Goal: Entertainment & Leisure: Consume media (video, audio)

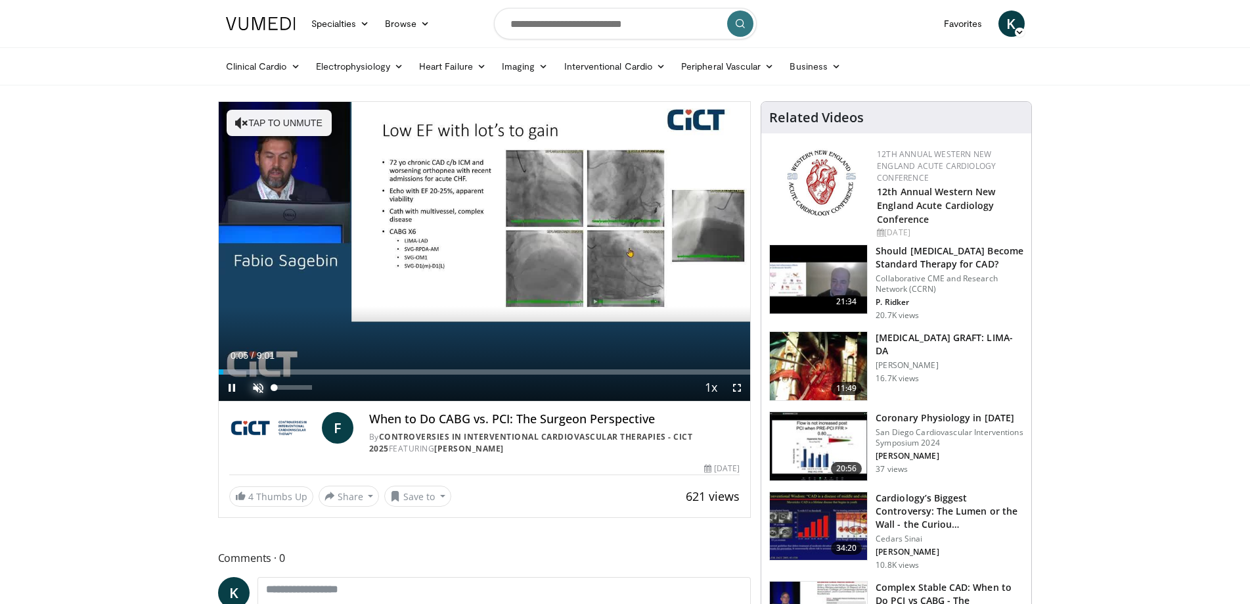
click at [259, 390] on span "Video Player" at bounding box center [258, 387] width 26 height 26
click at [235, 393] on span "Video Player" at bounding box center [232, 387] width 26 height 26
click at [230, 390] on span "Video Player" at bounding box center [232, 387] width 26 height 26
click at [736, 387] on span "Video Player" at bounding box center [737, 387] width 26 height 26
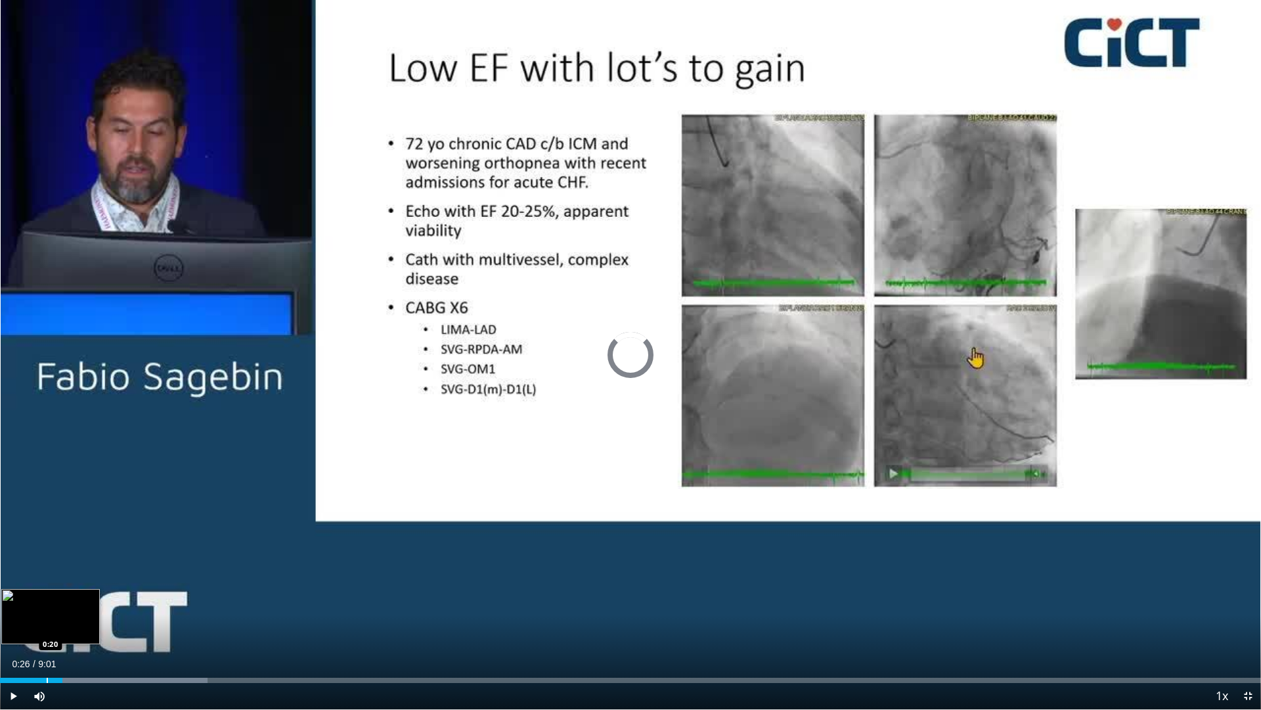
click at [47, 603] on div "Progress Bar" at bounding box center [47, 679] width 1 height 5
click at [33, 603] on div "Progress Bar" at bounding box center [33, 679] width 1 height 5
click at [11, 603] on span "Video Player" at bounding box center [13, 696] width 26 height 26
click at [12, 603] on span "Video Player" at bounding box center [13, 696] width 26 height 26
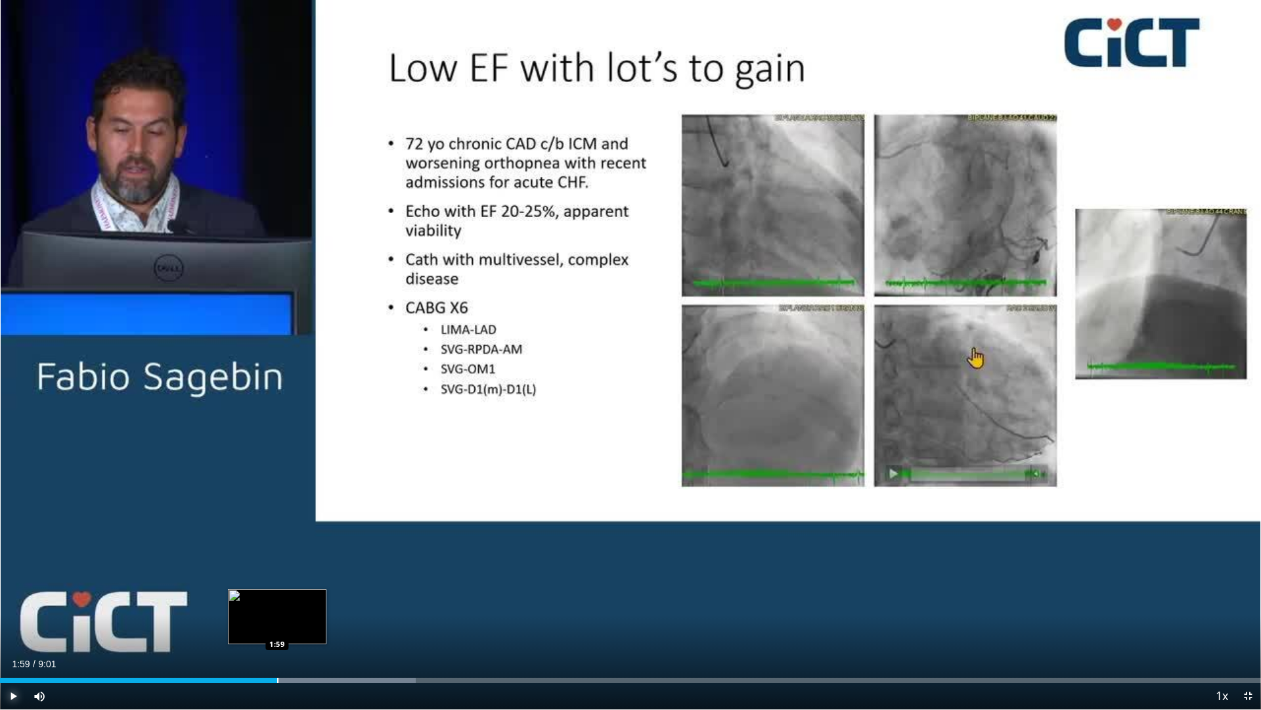
click at [277, 603] on div "Progress Bar" at bounding box center [277, 679] width 1 height 5
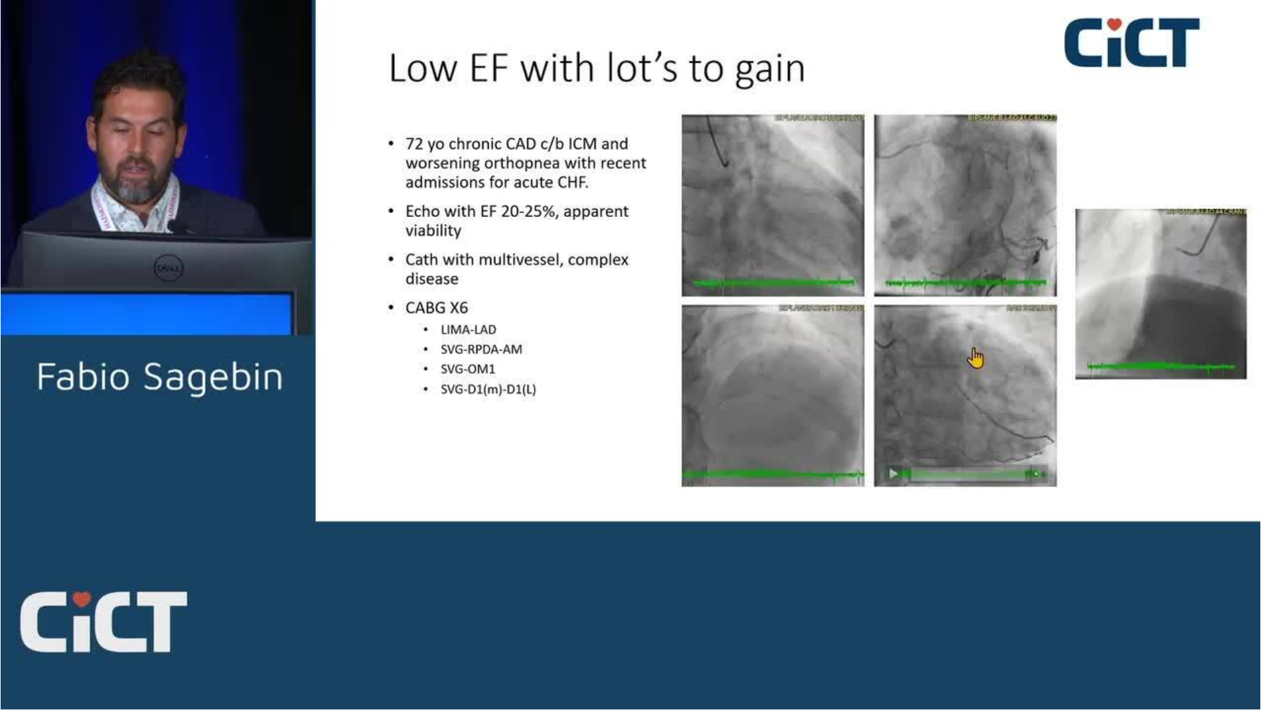
click at [281, 603] on div "10 seconds Tap to unmute" at bounding box center [630, 354] width 1261 height 709
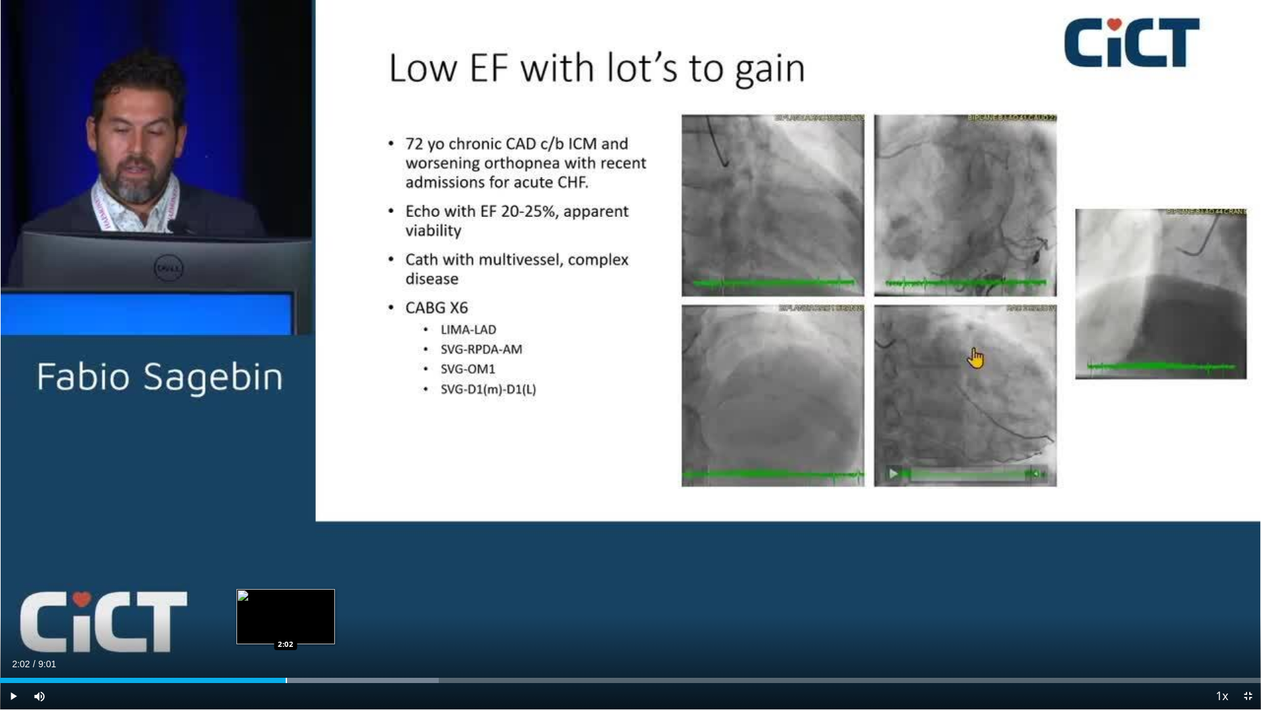
click at [286, 603] on div "Progress Bar" at bounding box center [286, 679] width 1 height 5
click at [14, 603] on span "Video Player" at bounding box center [13, 696] width 26 height 26
click at [16, 603] on span "Video Player" at bounding box center [13, 696] width 26 height 26
click at [12, 603] on span "Video Player" at bounding box center [13, 696] width 26 height 26
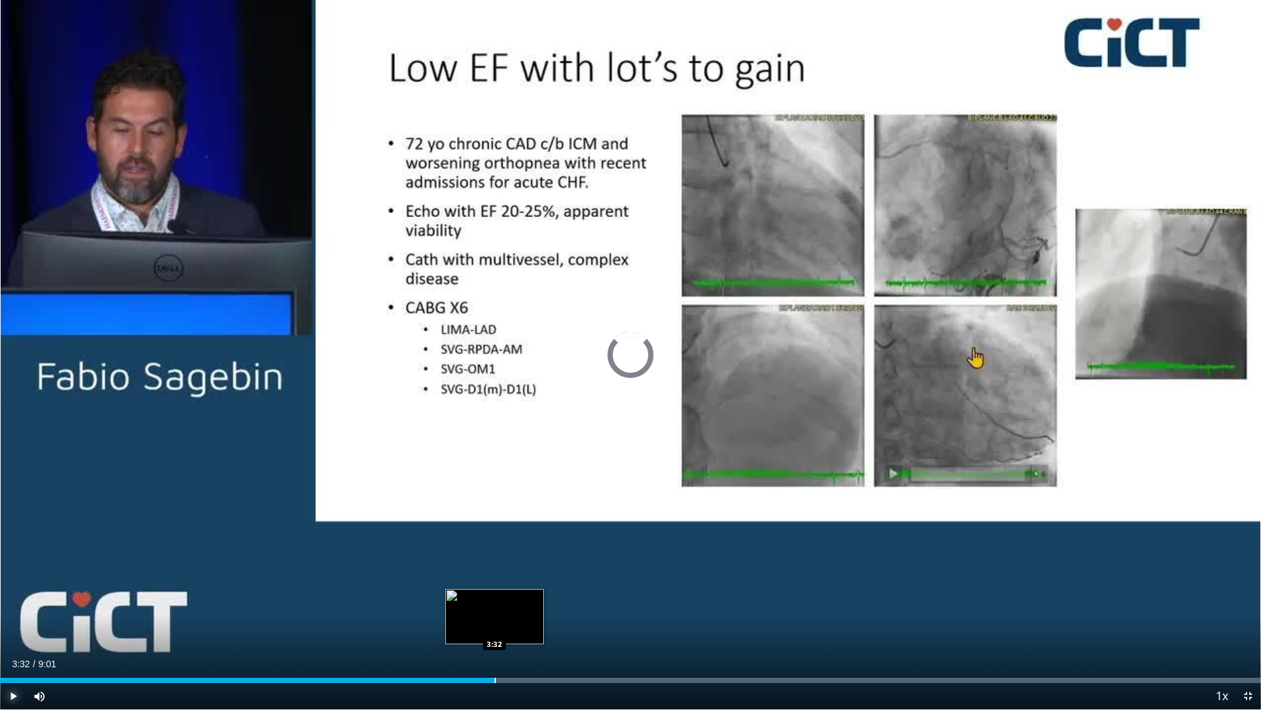
click at [495, 603] on div "Loaded : 38.45% 2:21 3:32" at bounding box center [630, 679] width 1261 height 5
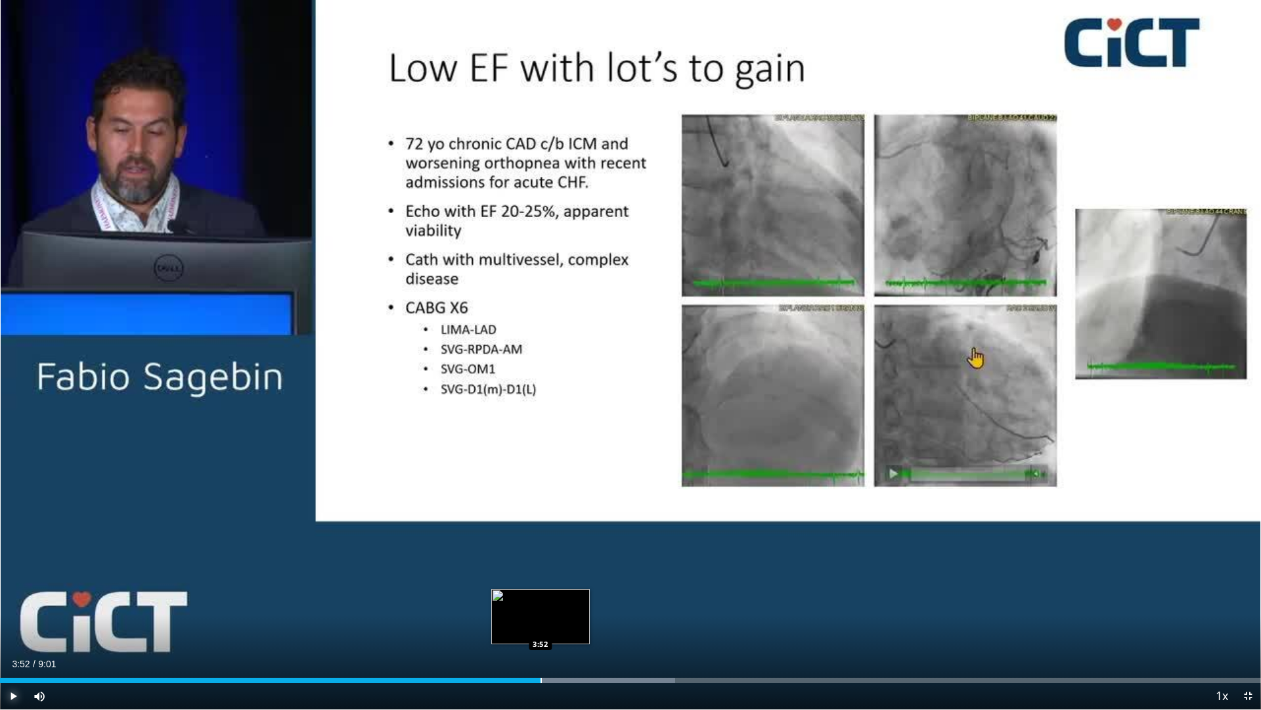
click at [541, 603] on div "Progress Bar" at bounding box center [541, 679] width 1 height 5
click at [553, 603] on div "Loaded : 54.93% 3:57 3:57" at bounding box center [630, 676] width 1261 height 12
click at [574, 603] on div "Progress Bar" at bounding box center [574, 679] width 1 height 5
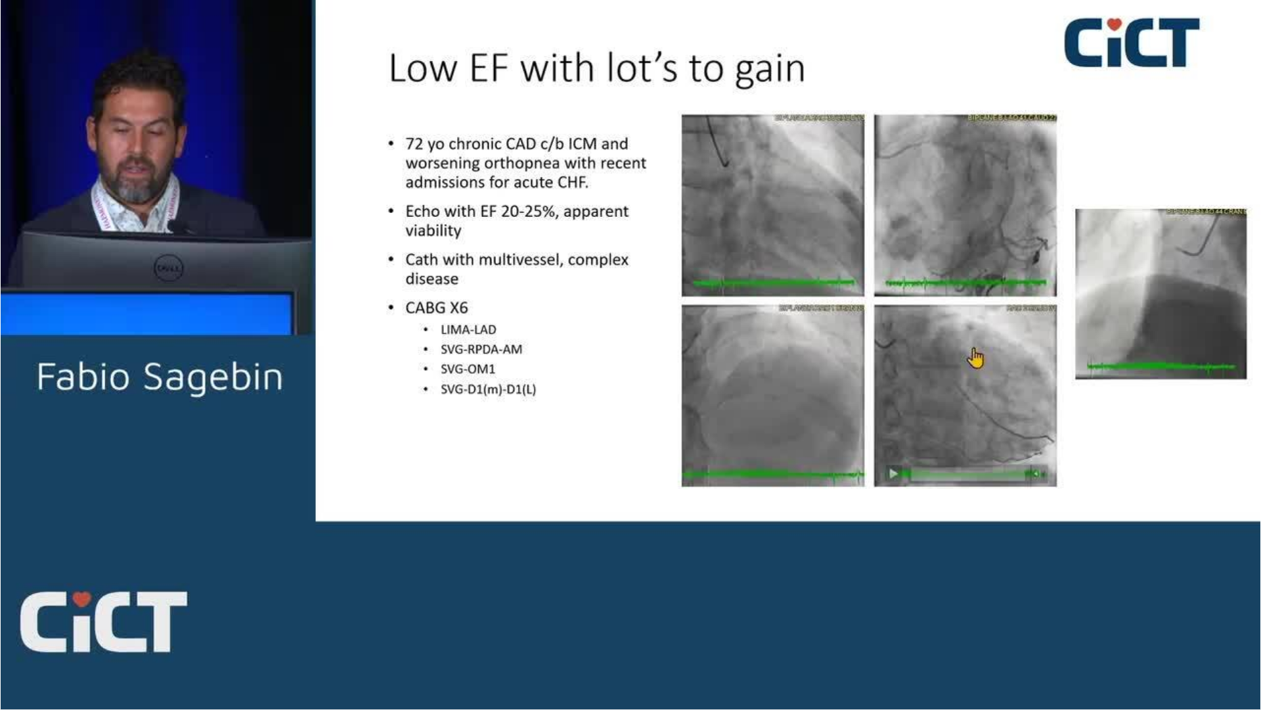
click at [595, 603] on div "10 seconds Tap to unmute" at bounding box center [630, 354] width 1261 height 709
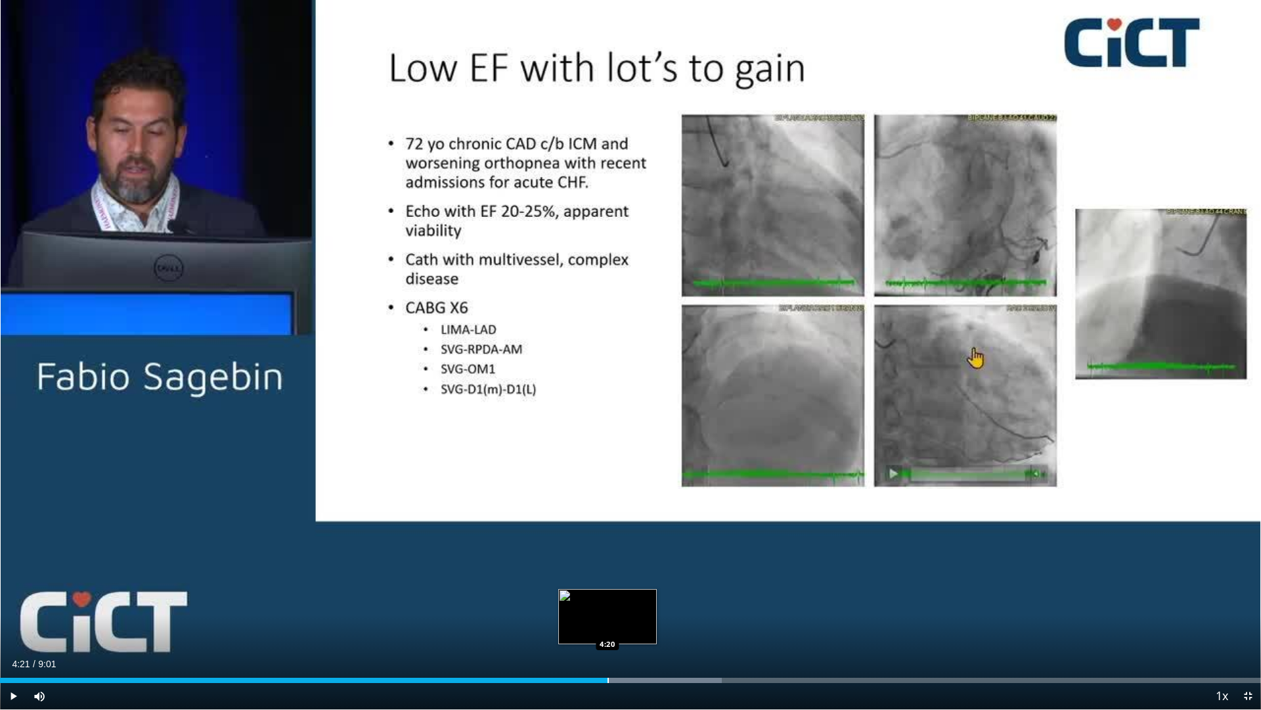
click at [608, 603] on div "Progress Bar" at bounding box center [608, 679] width 1 height 5
